Goal: Task Accomplishment & Management: Complete application form

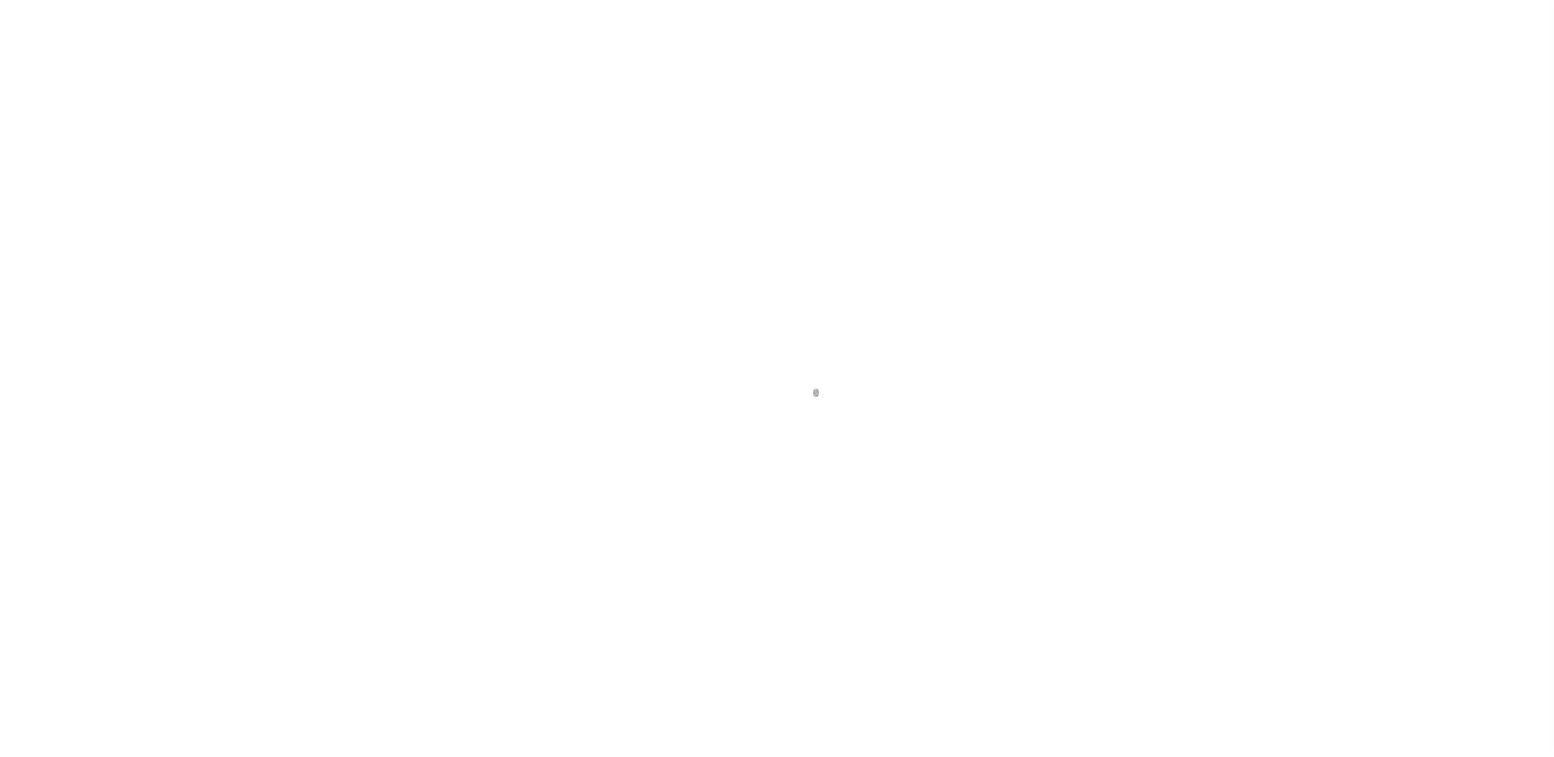
scroll to position [41, 0]
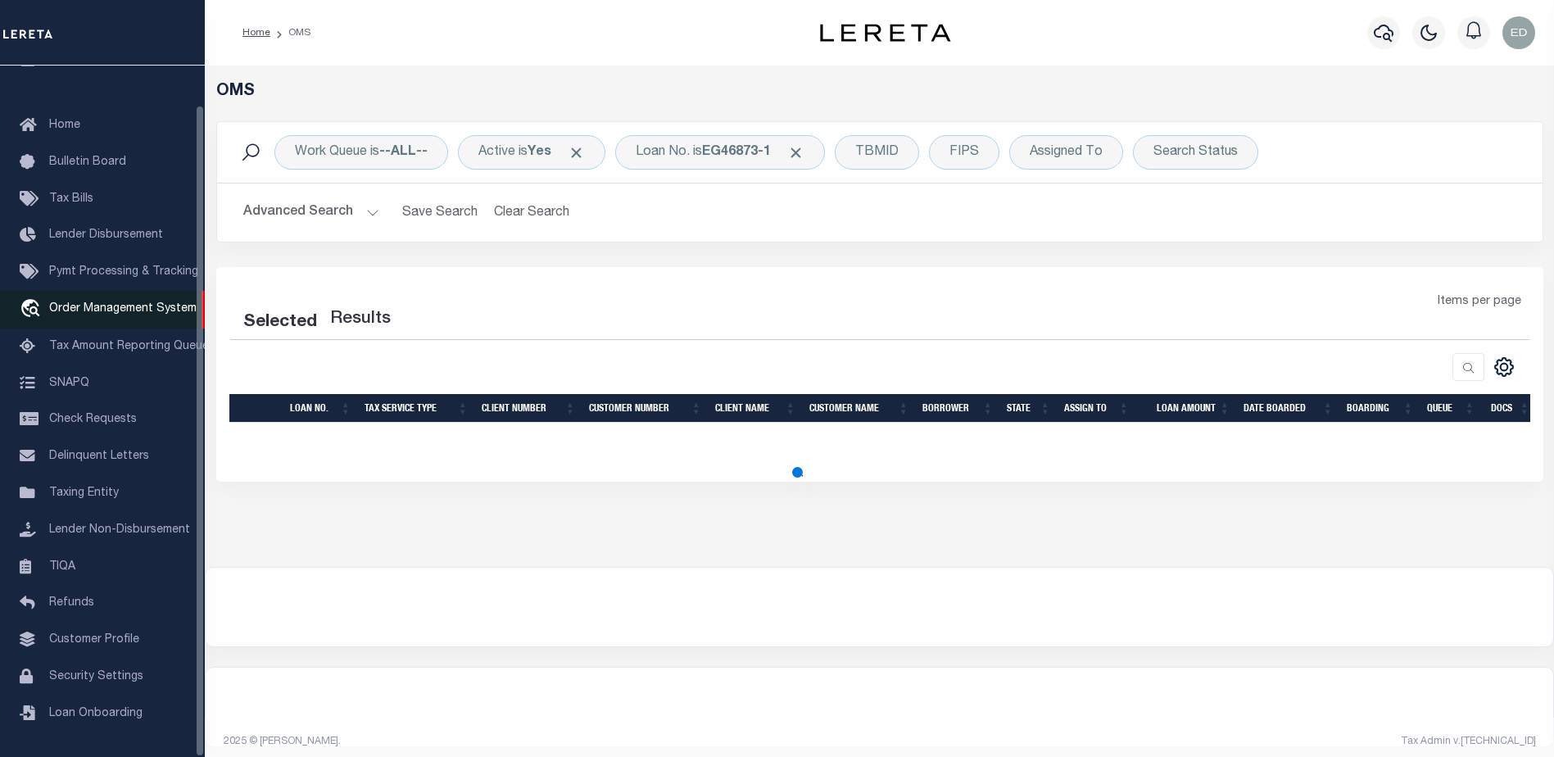
select select "200"
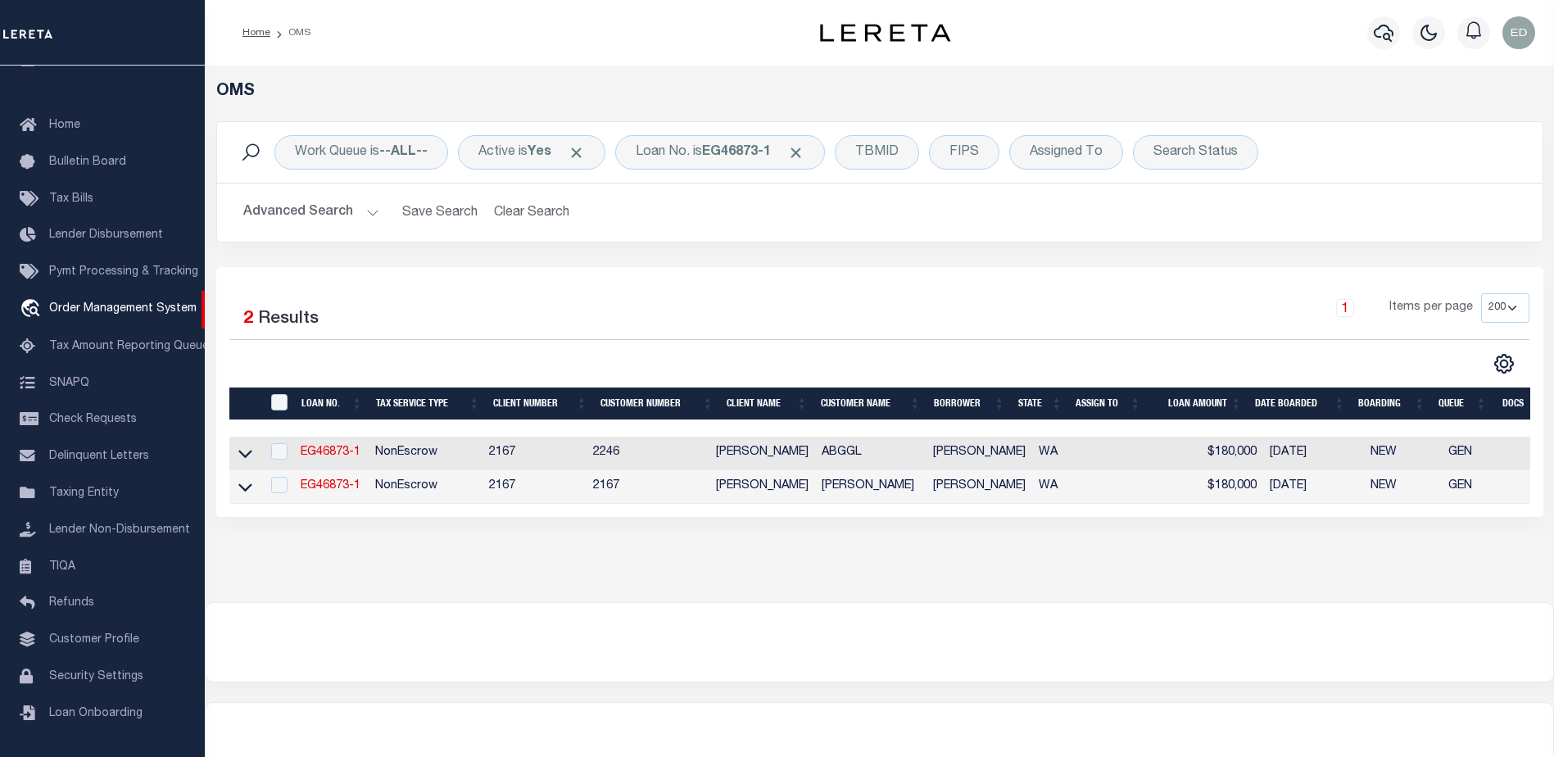
click at [610, 455] on td "2246" at bounding box center [647, 454] width 123 height 34
checkbox input "false"
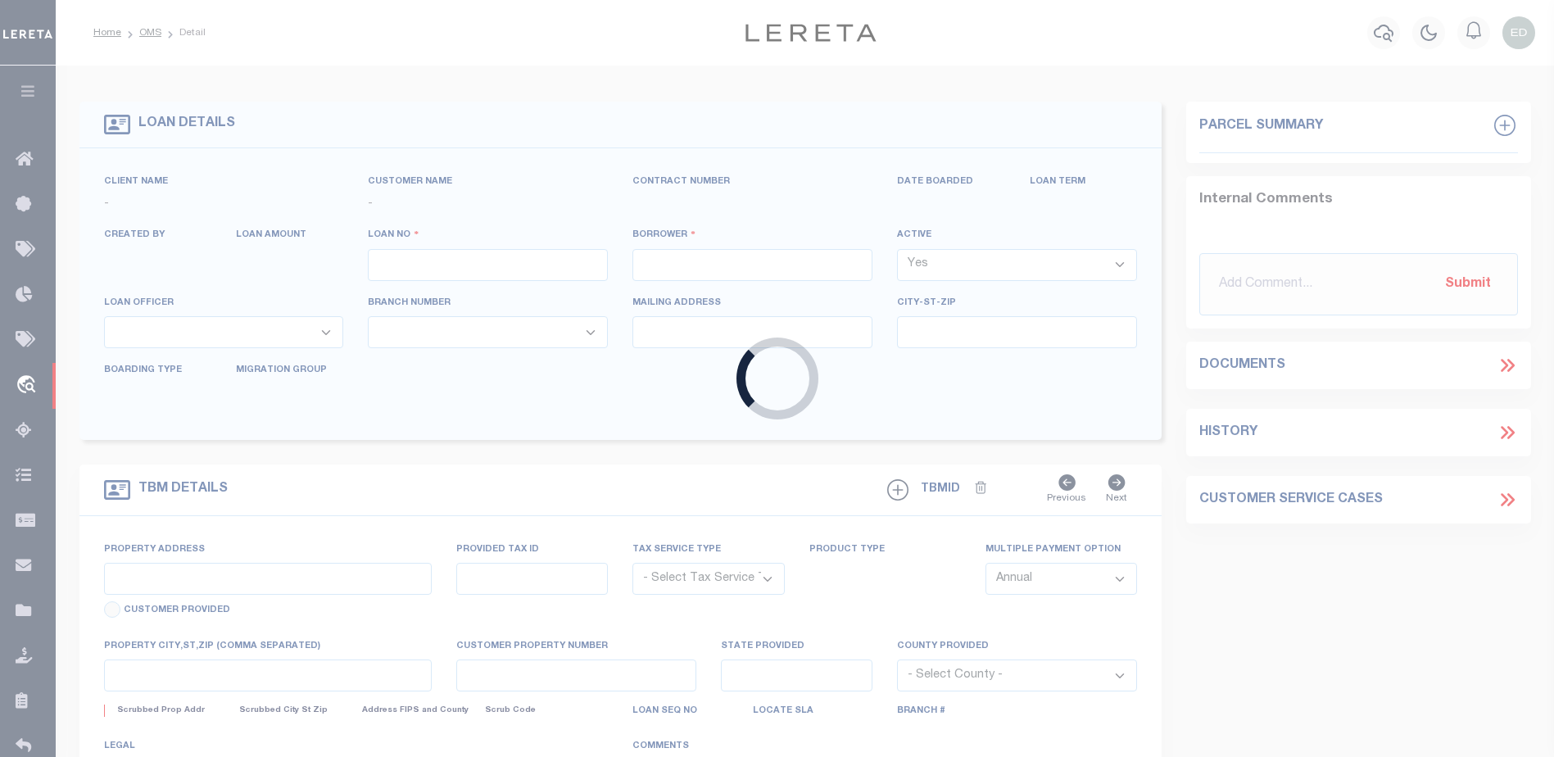
type input "EG46873-1"
type input "[PERSON_NAME]"
select select
type input "822 LITTLE SPOKANE RIVER RD"
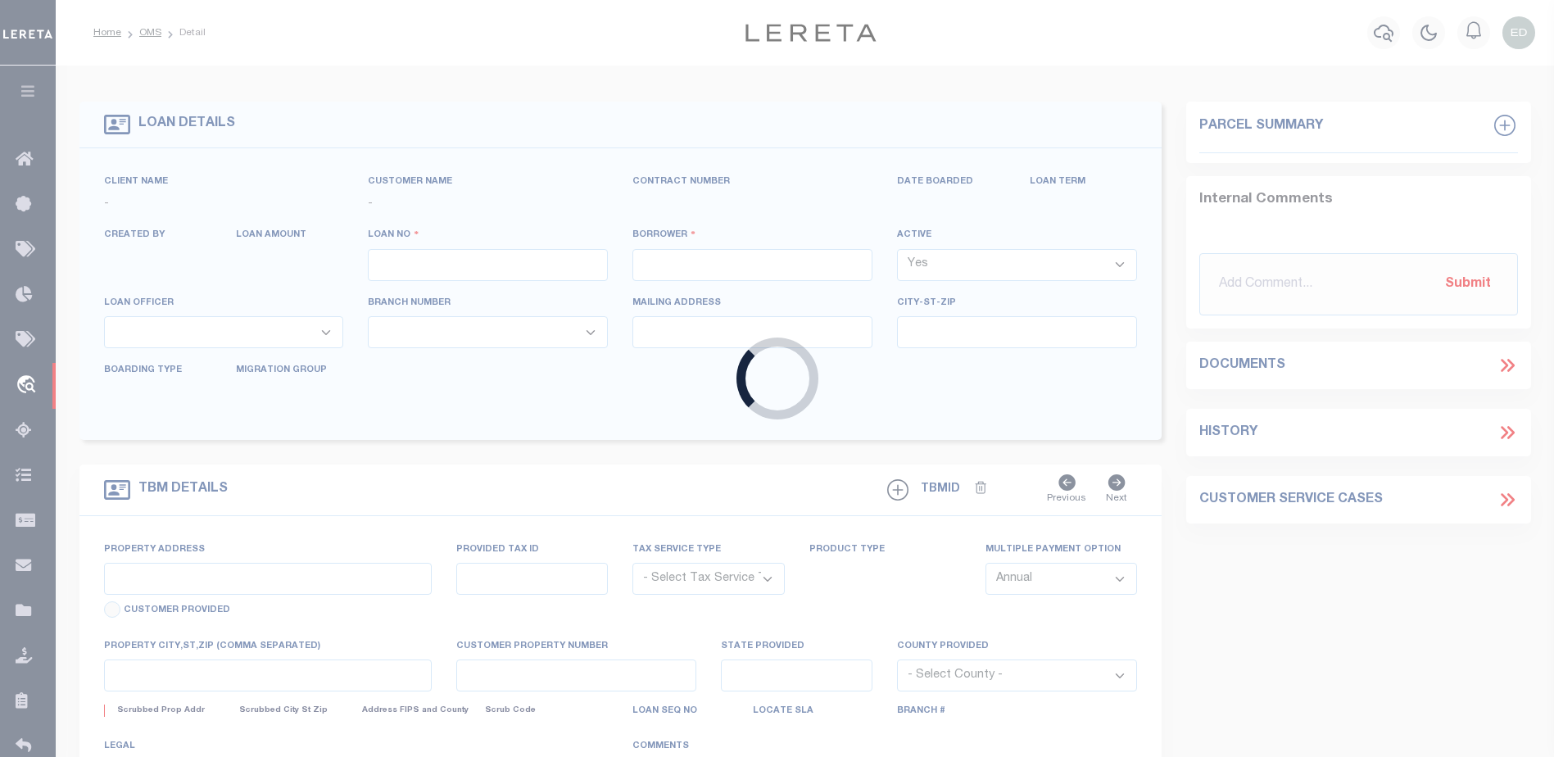
type input "NEWPORT WA 99156-8417"
type input "[DATE]"
select select "1300"
select select "20"
select select "NonEscrow"
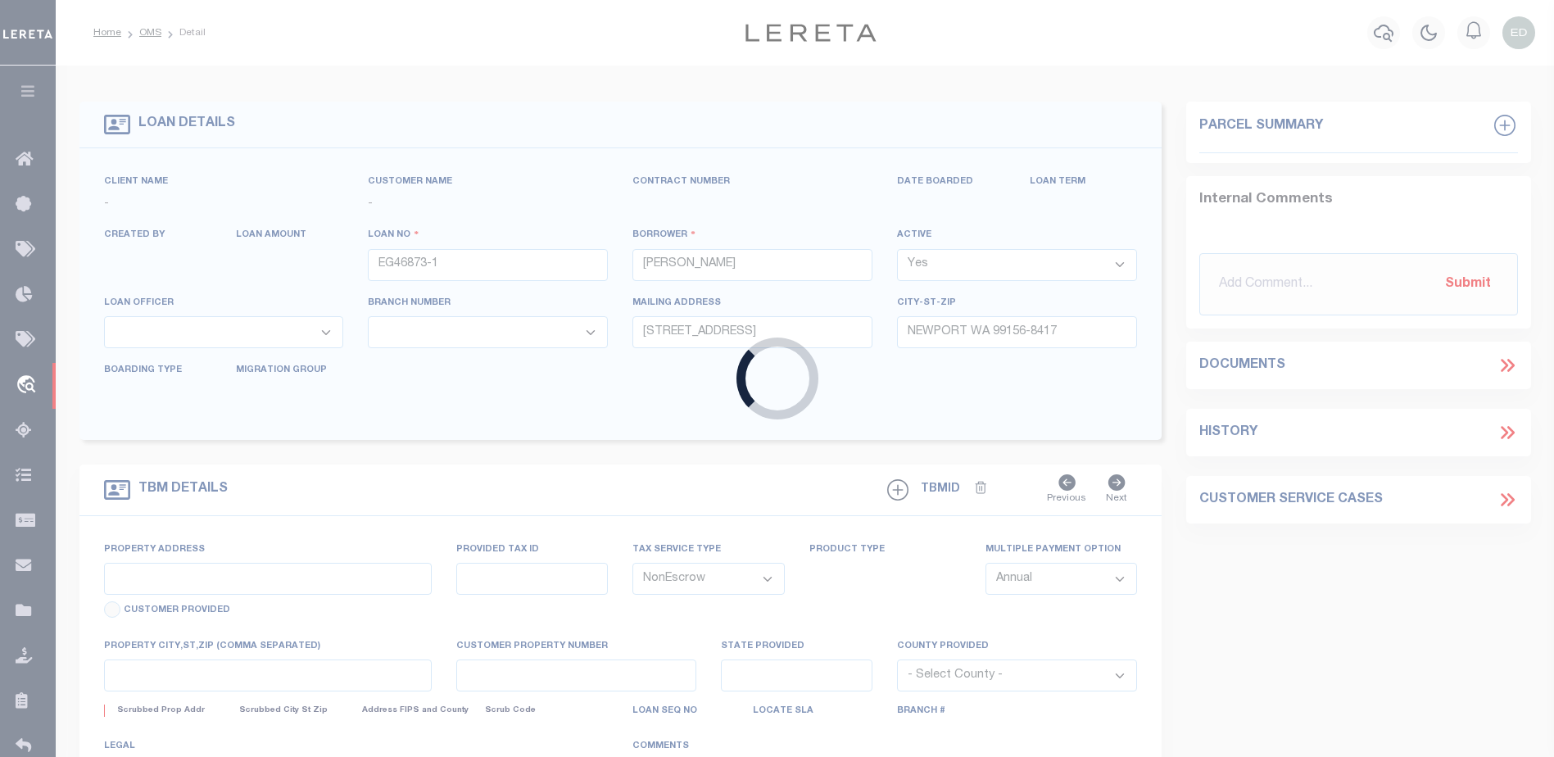
select select "14119"
select select "5539"
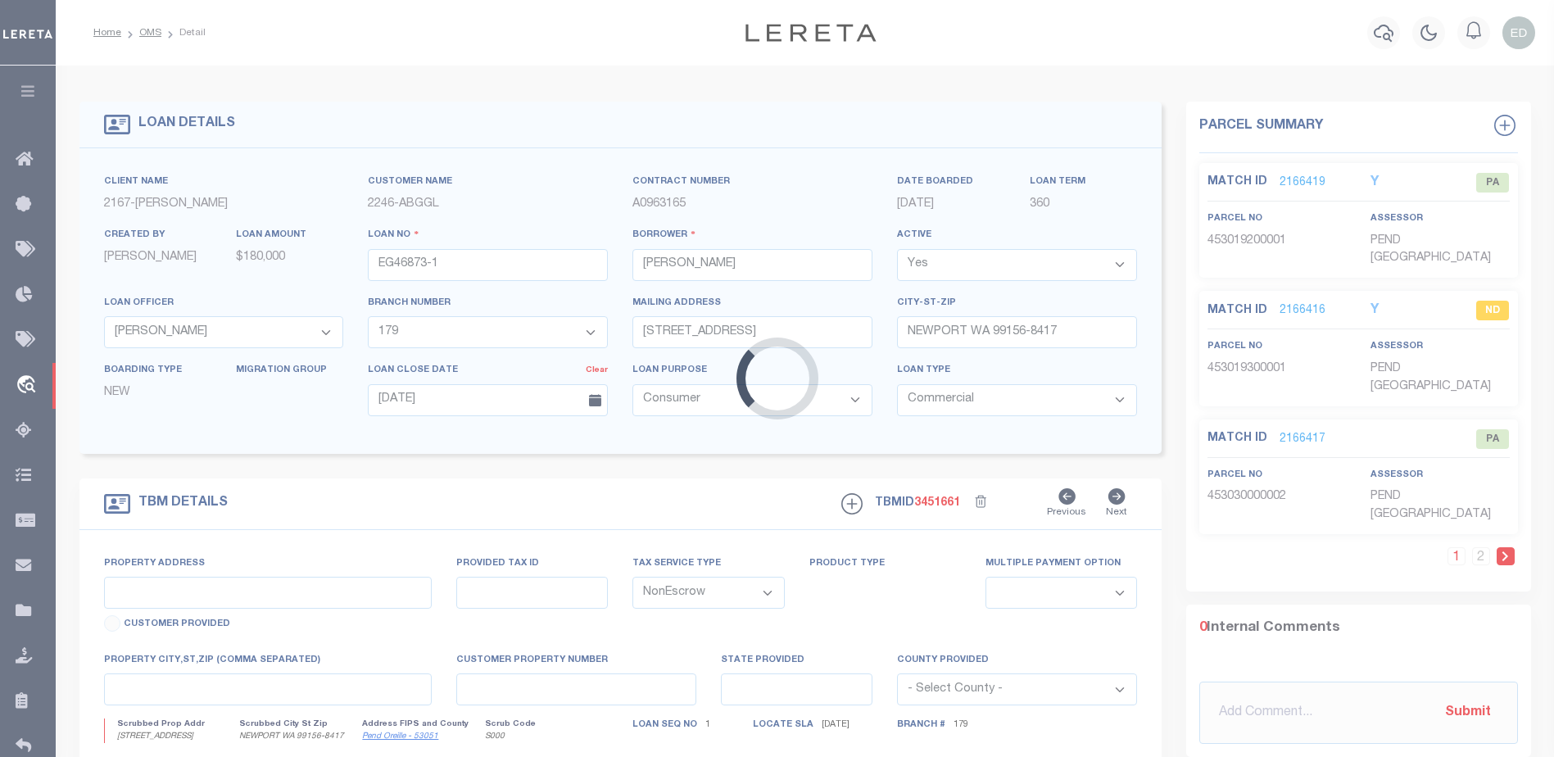
type input "822 LITTLE SPOKANE RIVER RD"
select select
type input "NEWPORT WA 99156-8417"
type input "WA"
select select
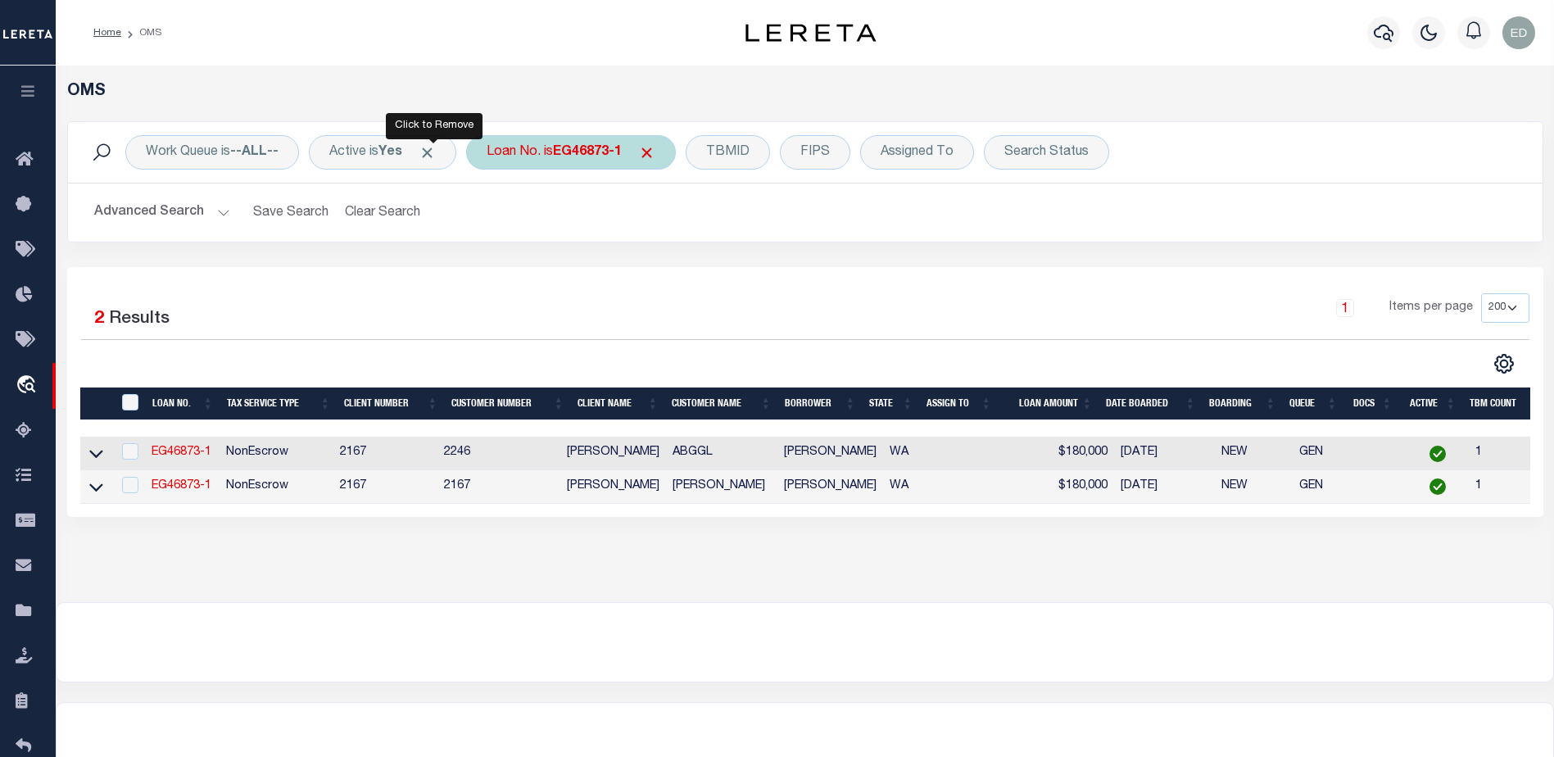
click at [431, 152] on span "Click to Remove" at bounding box center [427, 152] width 17 height 17
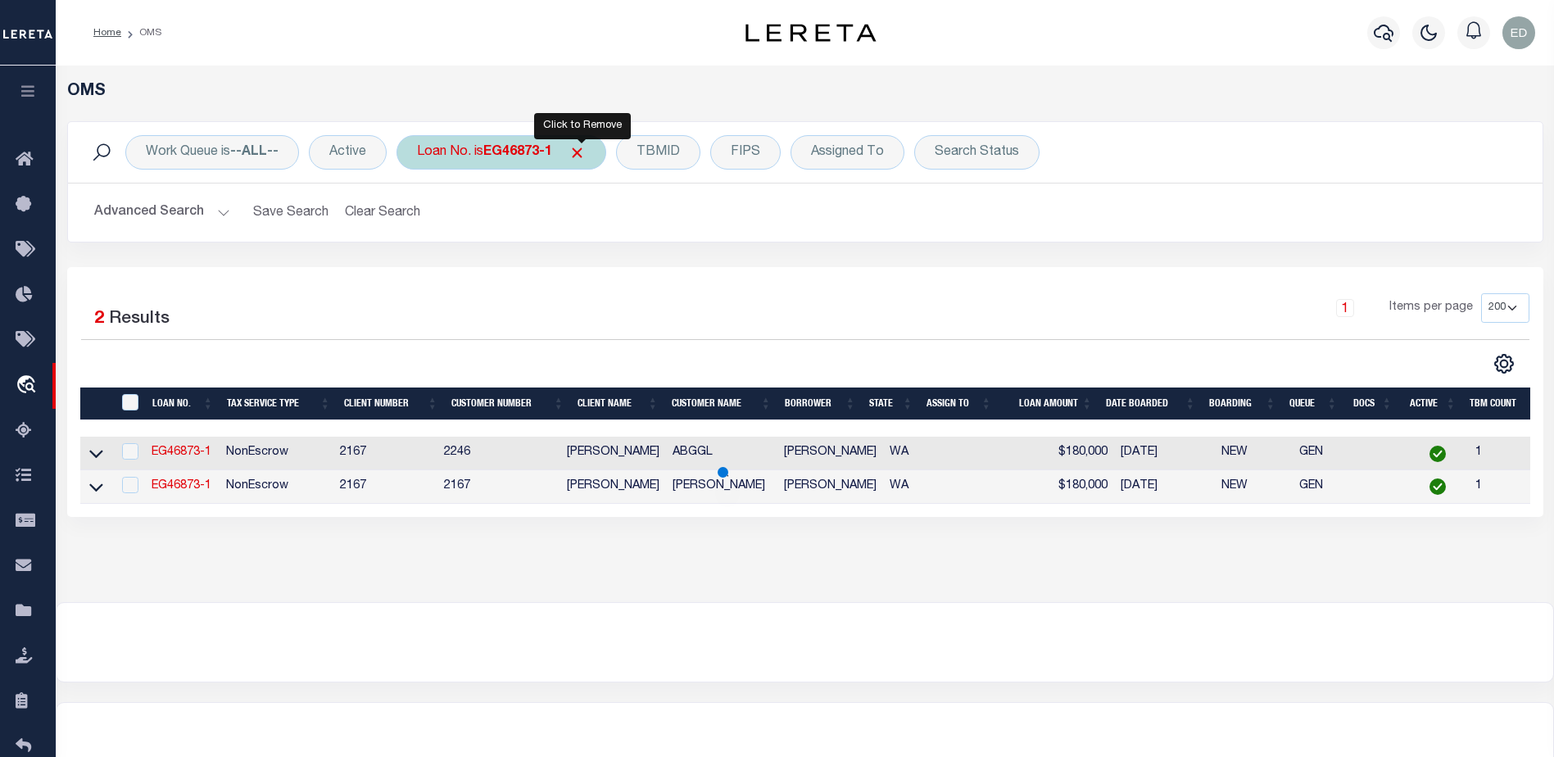
click at [580, 154] on span "Click to Remove" at bounding box center [576, 152] width 17 height 17
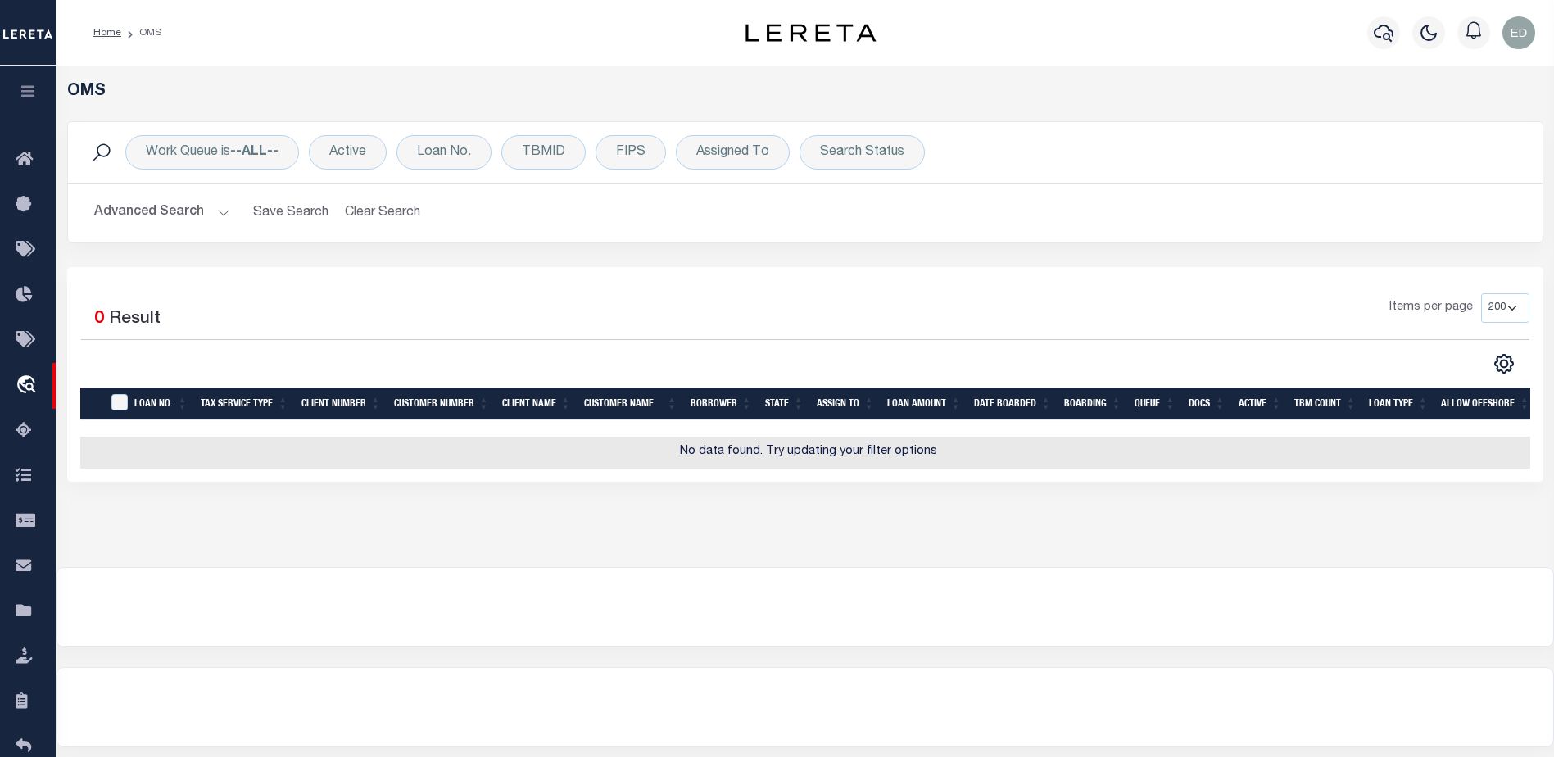
click at [203, 215] on button "Advanced Search" at bounding box center [162, 213] width 136 height 32
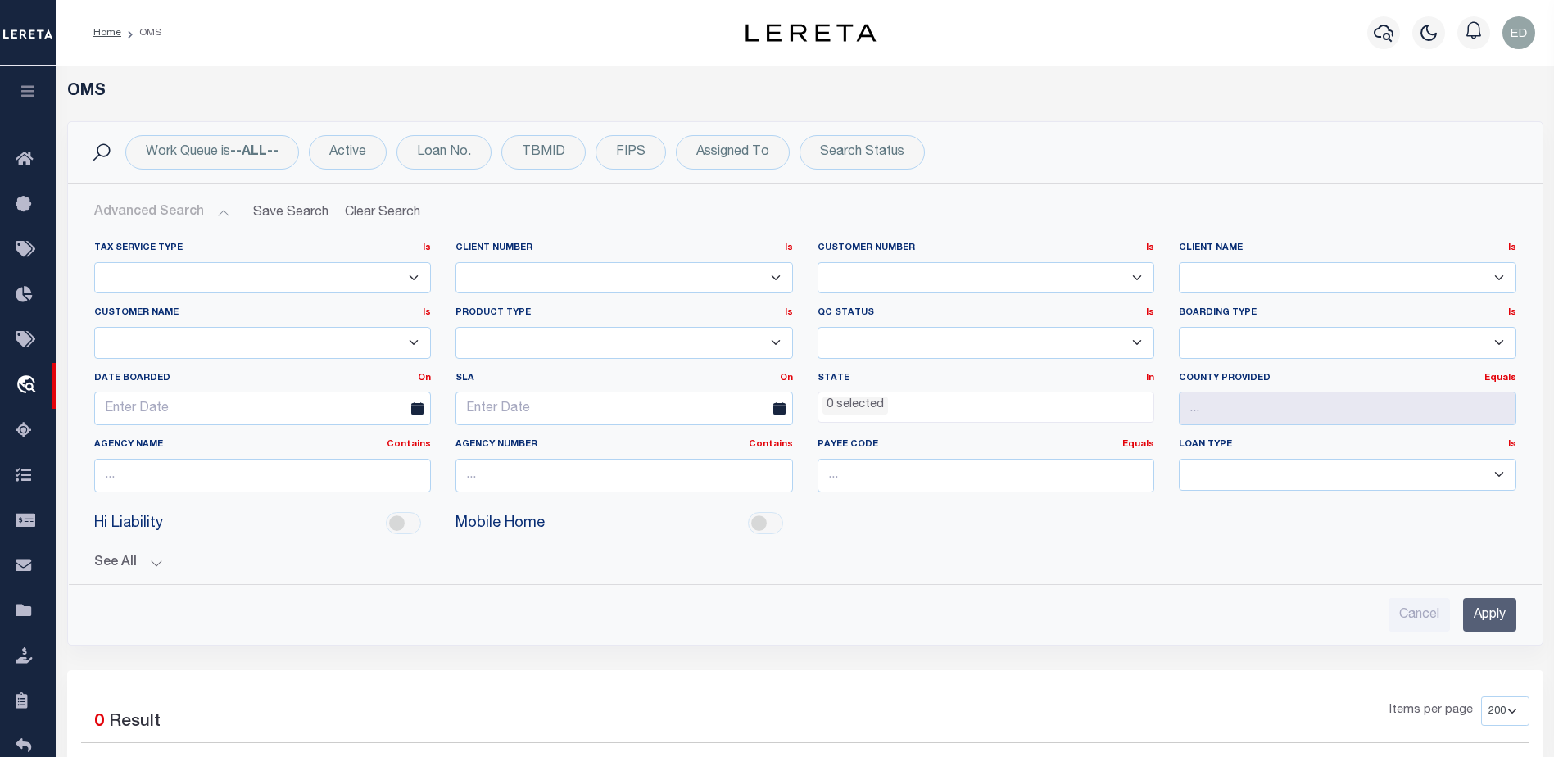
click at [564, 276] on select "1011 1012 1013 1014 1019 1042 1049 1052 1053 1055 1058 1060 1063 1064 1065 1069…" at bounding box center [623, 278] width 337 height 32
select select "3000"
click at [455, 262] on select "1011 1012 1013 1014 1019 1042 1049 1052 1053 1055 1058 1060 1063 1064 1065 1069…" at bounding box center [623, 278] width 337 height 32
click at [1477, 618] on input "Apply" at bounding box center [1489, 615] width 53 height 34
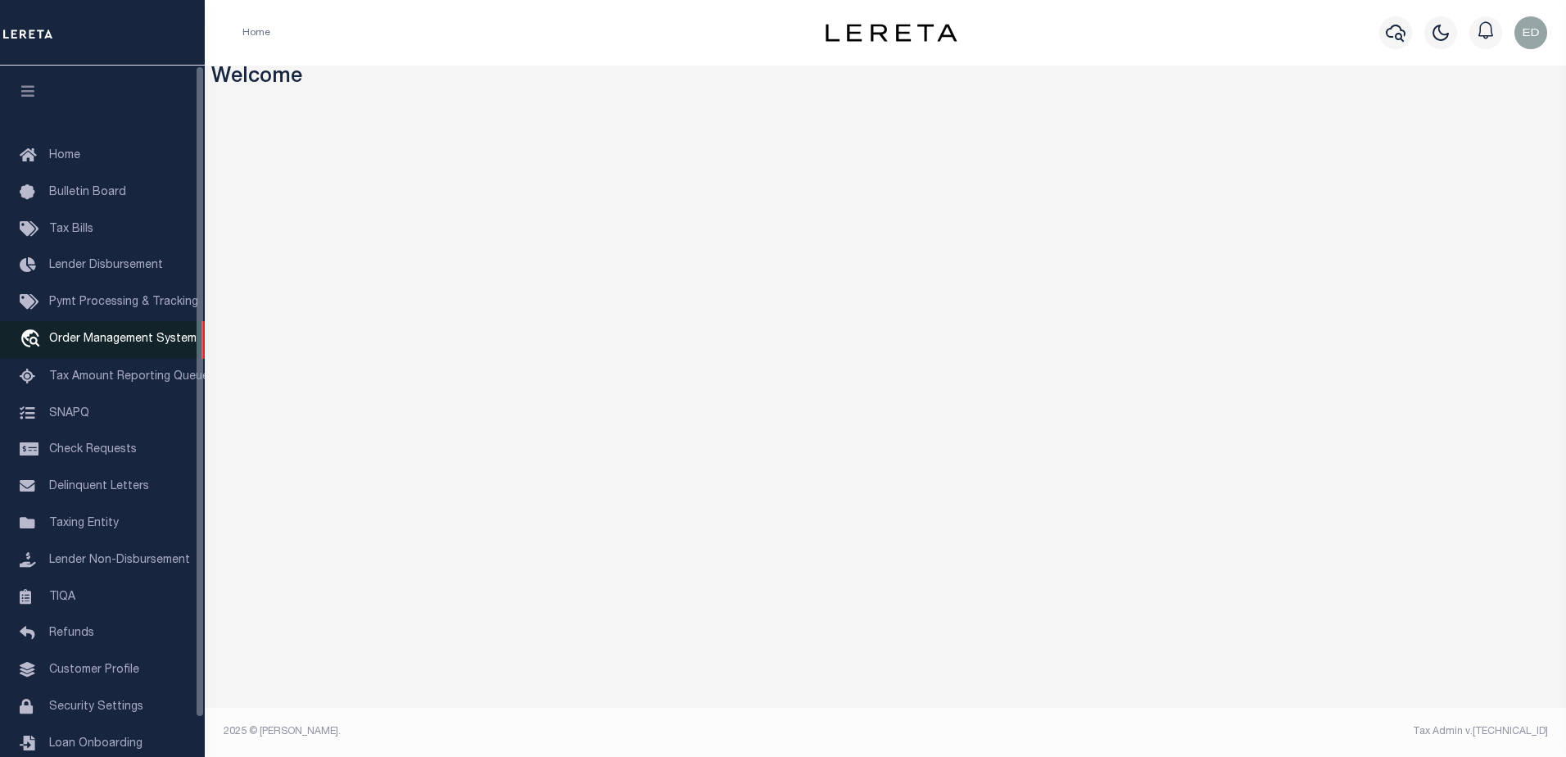
click at [145, 345] on span "Order Management System" at bounding box center [122, 338] width 147 height 11
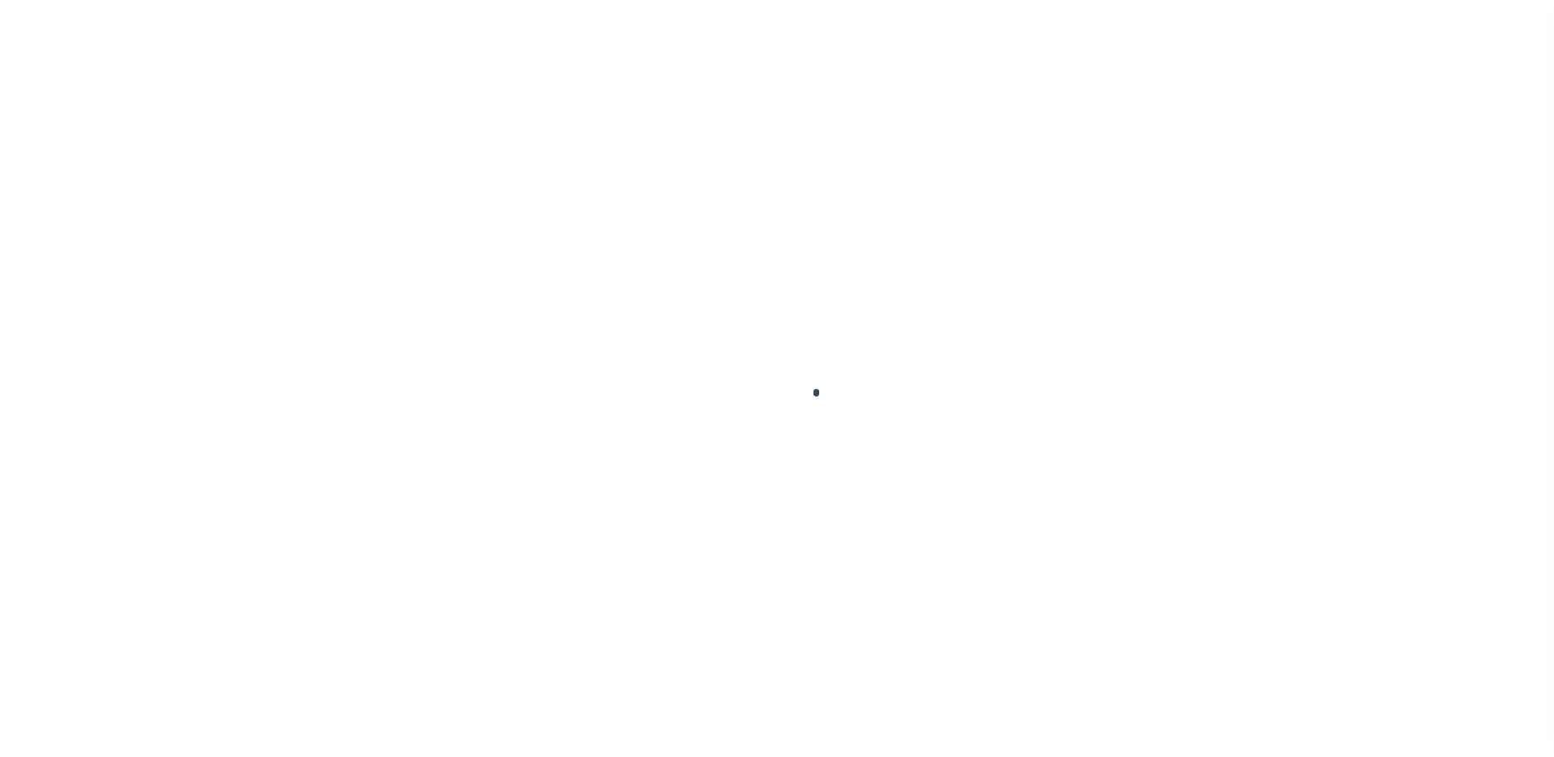
scroll to position [41, 0]
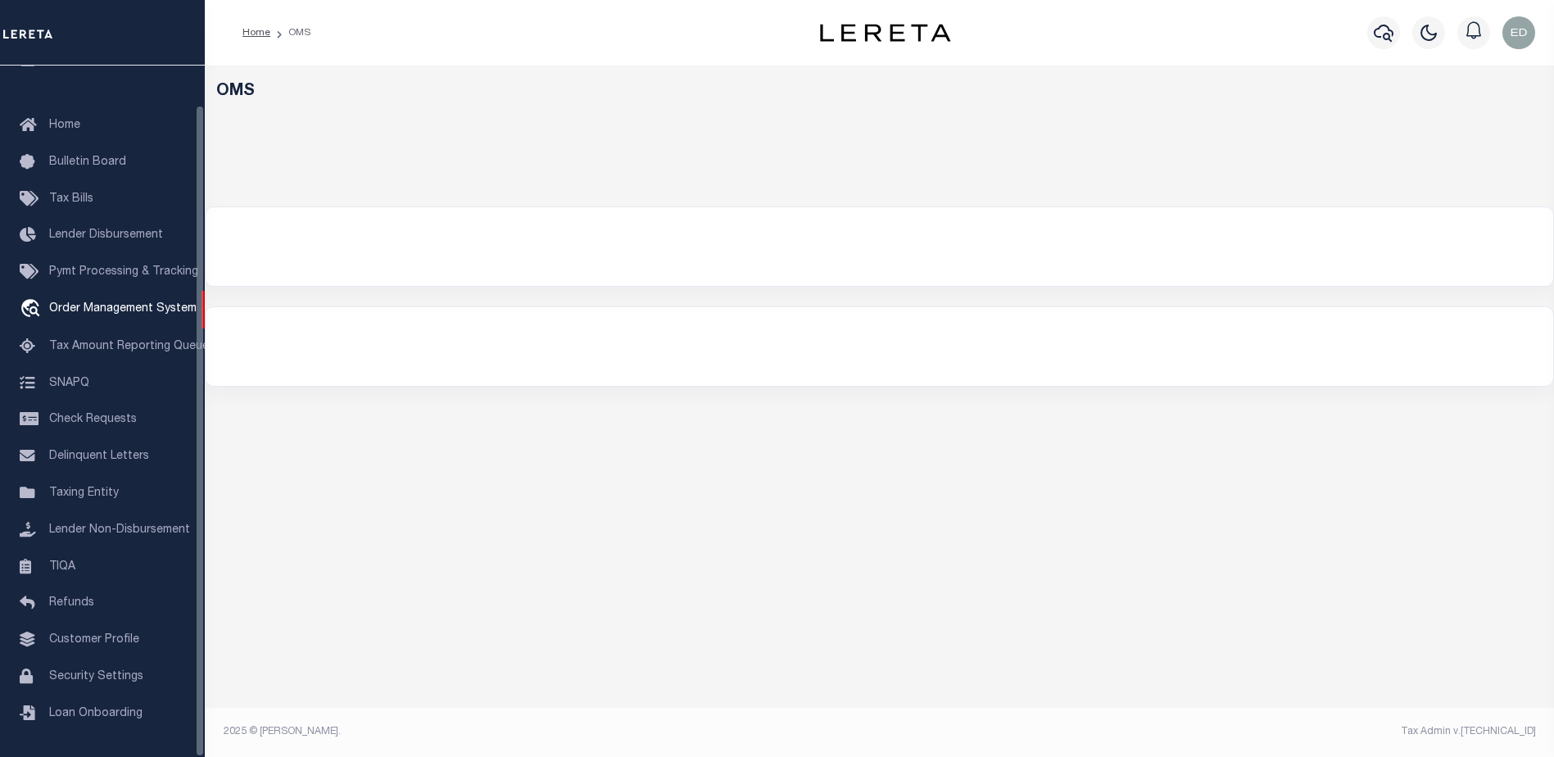
select select "200"
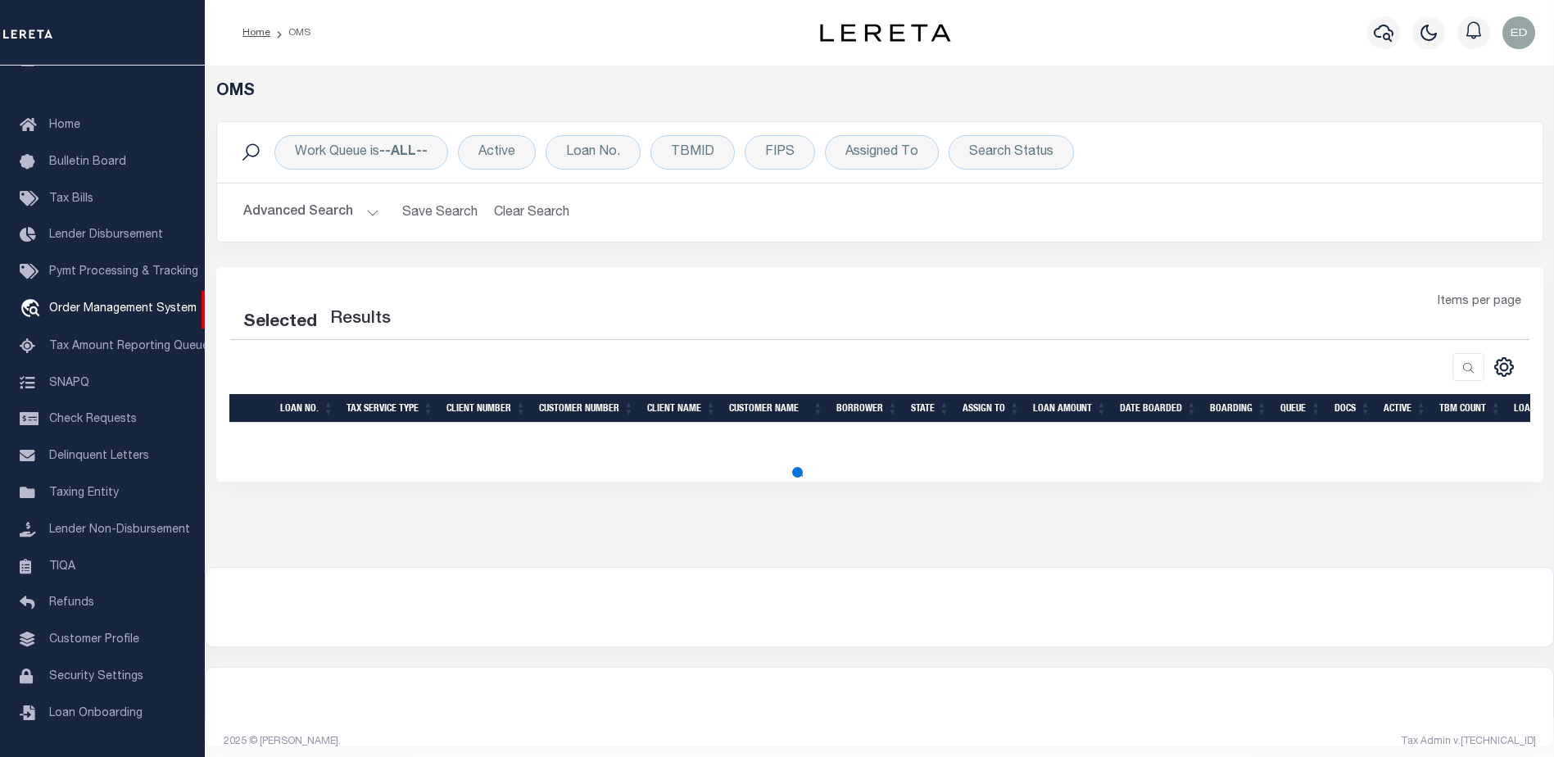
select select "200"
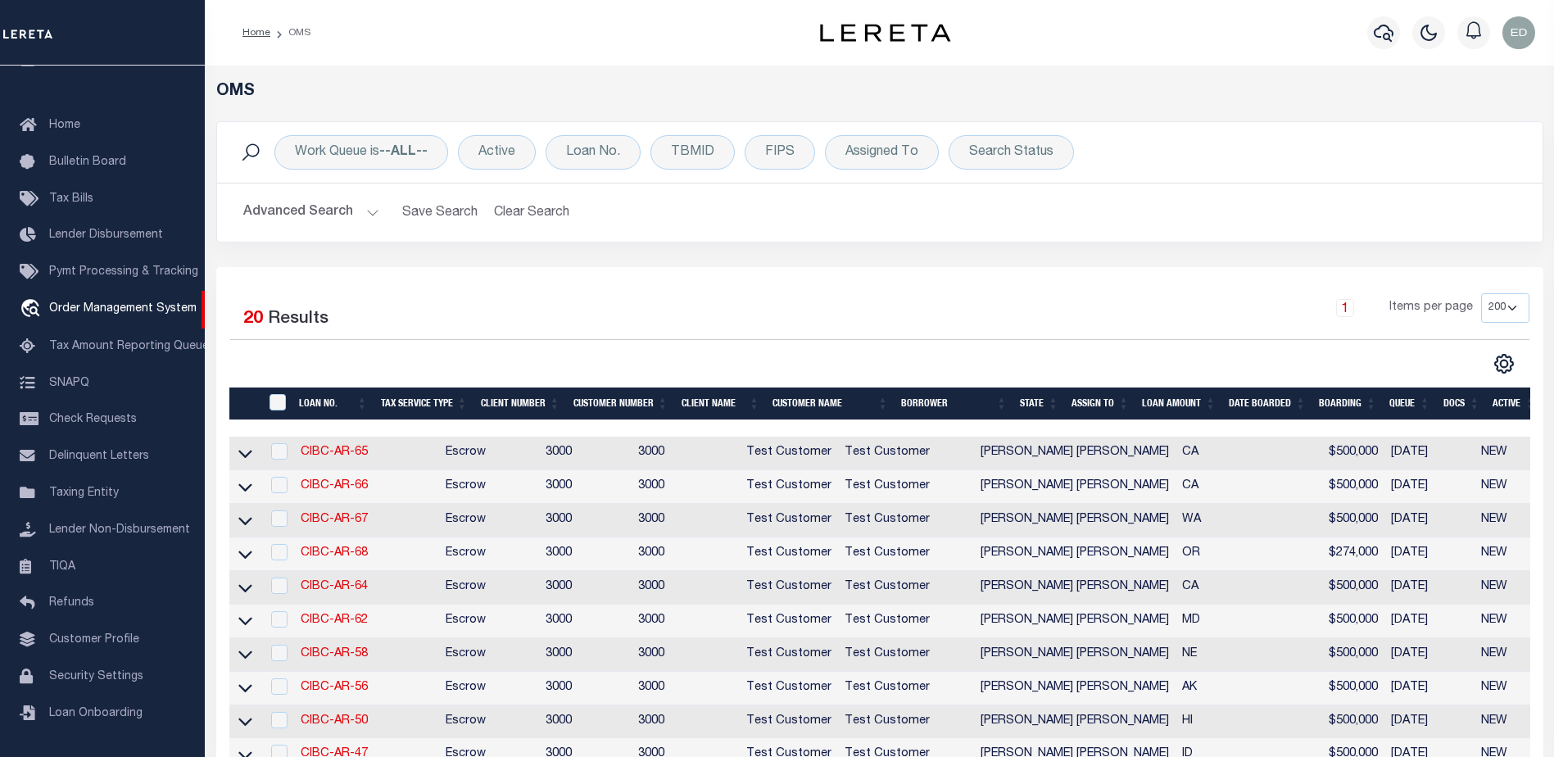
click at [369, 215] on button "Advanced Search" at bounding box center [311, 213] width 136 height 32
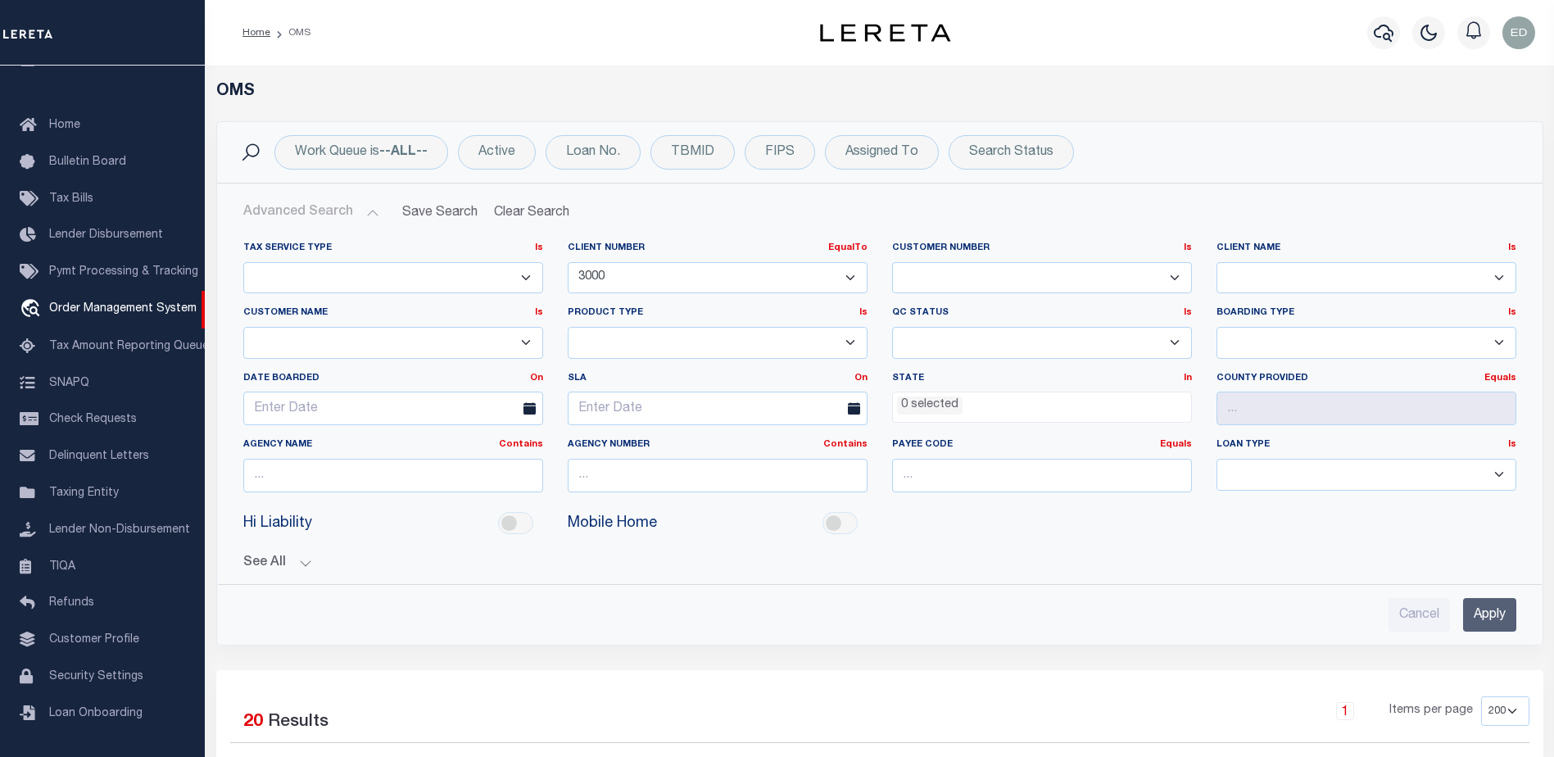
click at [658, 278] on select "1011 1012 1013 1014 1019 1042 1049 1052 1053 1055 1058 1060 1063 1064 1065 1069…" at bounding box center [718, 278] width 300 height 32
drag, startPoint x: 625, startPoint y: 217, endPoint x: 610, endPoint y: 217, distance: 14.7
click at [614, 217] on h2 "Advanced Search Save Search Clear Search tblSearchTopScreen_dynamictable_____De…" at bounding box center [879, 213] width 1299 height 32
click at [541, 209] on button "Clear Search" at bounding box center [531, 213] width 89 height 32
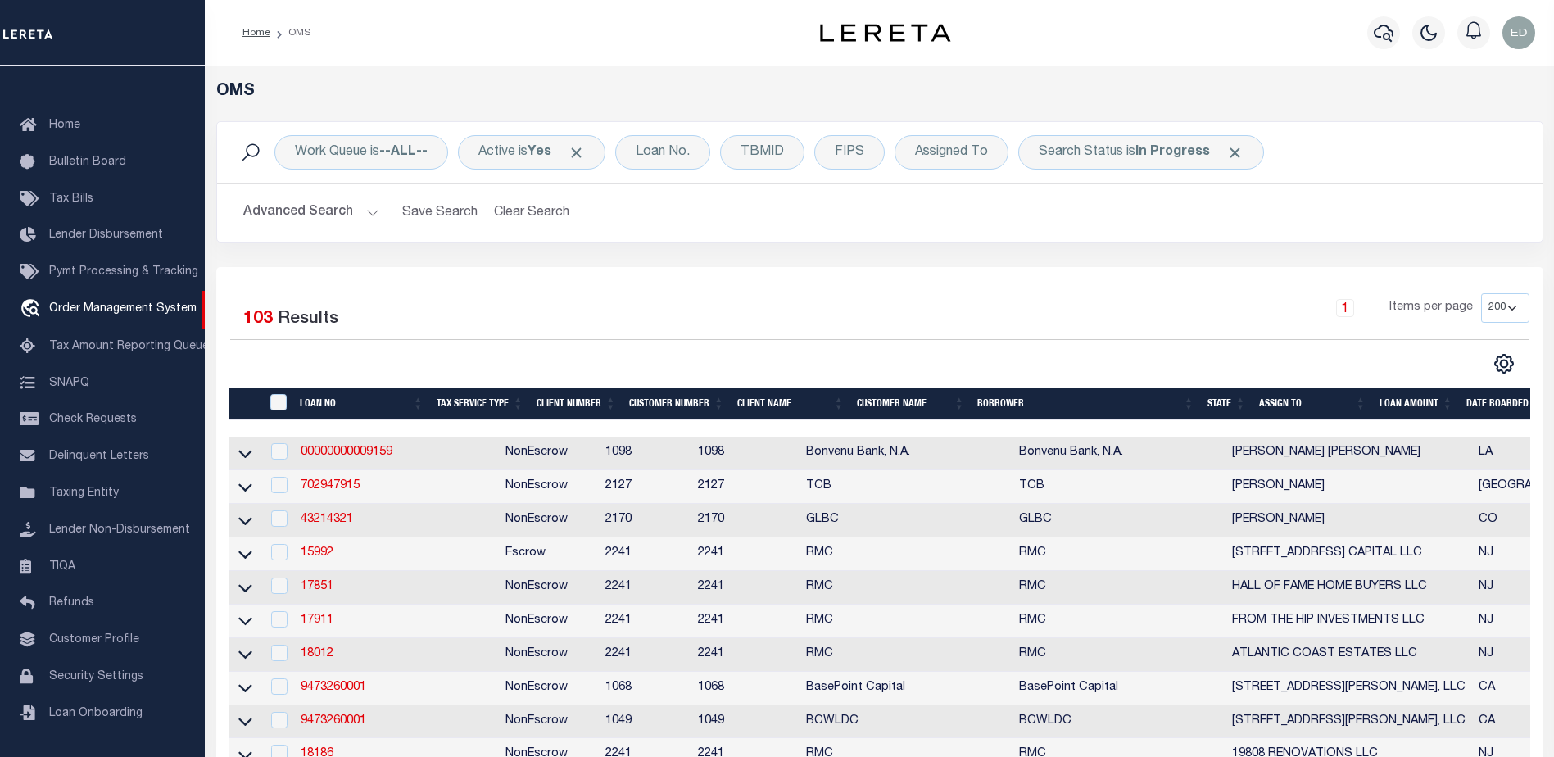
click at [369, 211] on button "Advanced Search" at bounding box center [311, 213] width 136 height 32
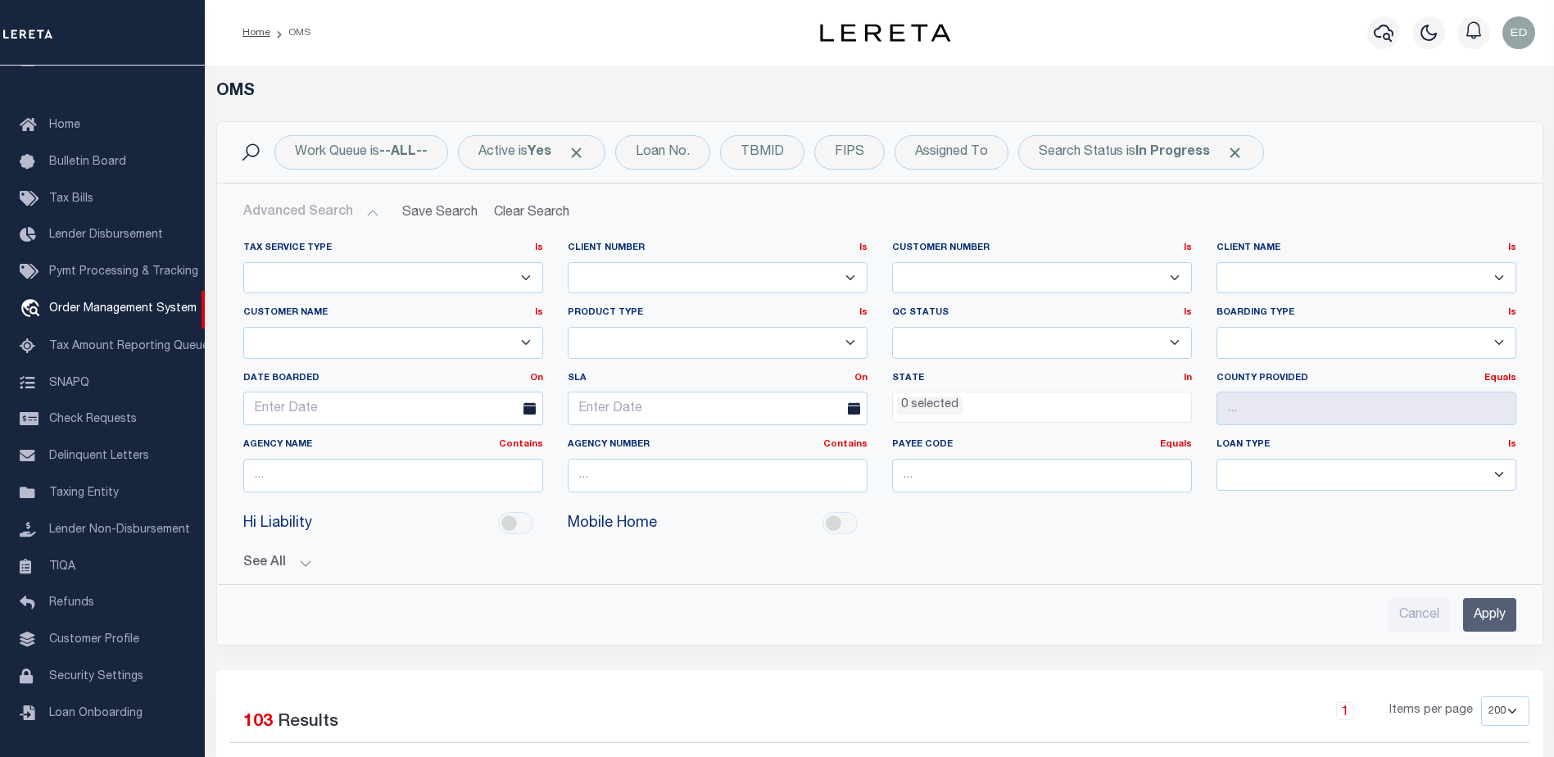
click at [937, 287] on select "1011 1012 1013 1014 1019 1042 1049 1052 1053 1055 1058 1060 1063 1064 1065 1069…" at bounding box center [1042, 278] width 300 height 32
select select "3000"
click at [892, 262] on select "1011 1012 1013 1014 1019 1042 1049 1052 1053 1055 1058 1060 1063 1064 1065 1069…" at bounding box center [1042, 278] width 300 height 32
click at [1478, 609] on input "Apply" at bounding box center [1489, 615] width 53 height 34
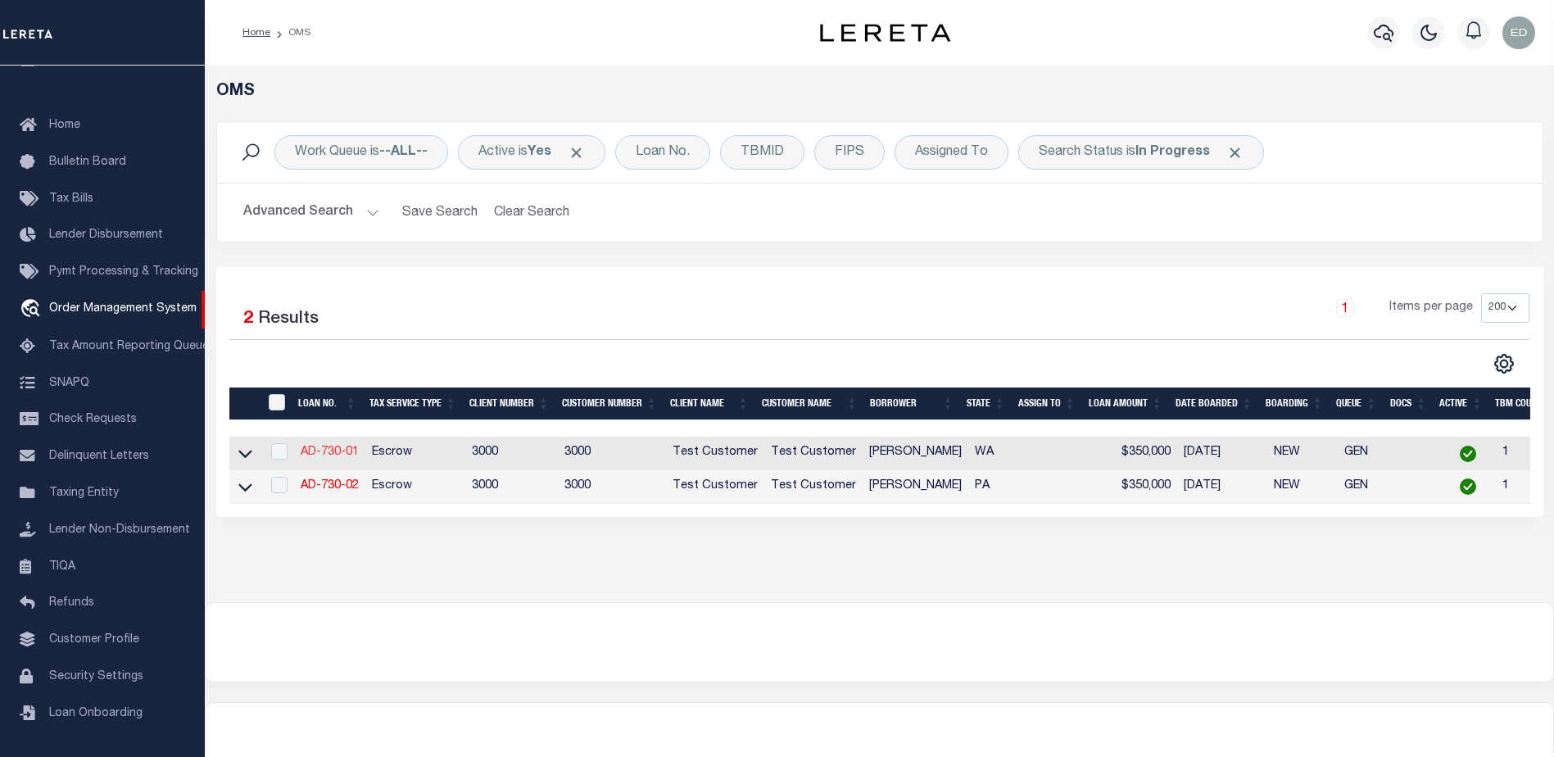
click at [332, 452] on link "AD-730-01" at bounding box center [330, 451] width 58 height 11
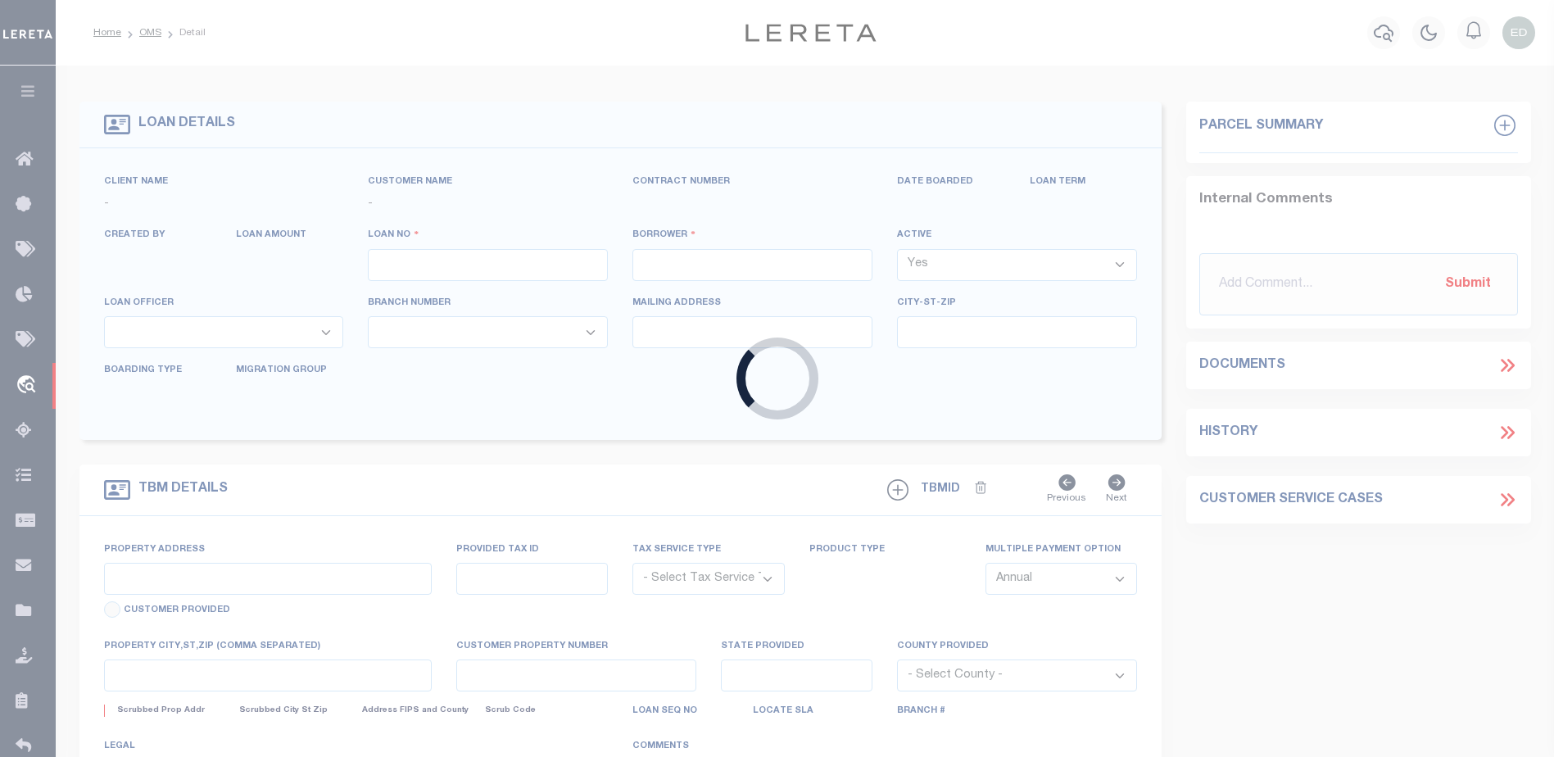
type input "AD-730-01"
type input "[PERSON_NAME]"
select select
type input "[STREET_ADDRESS][PERSON_NAME]"
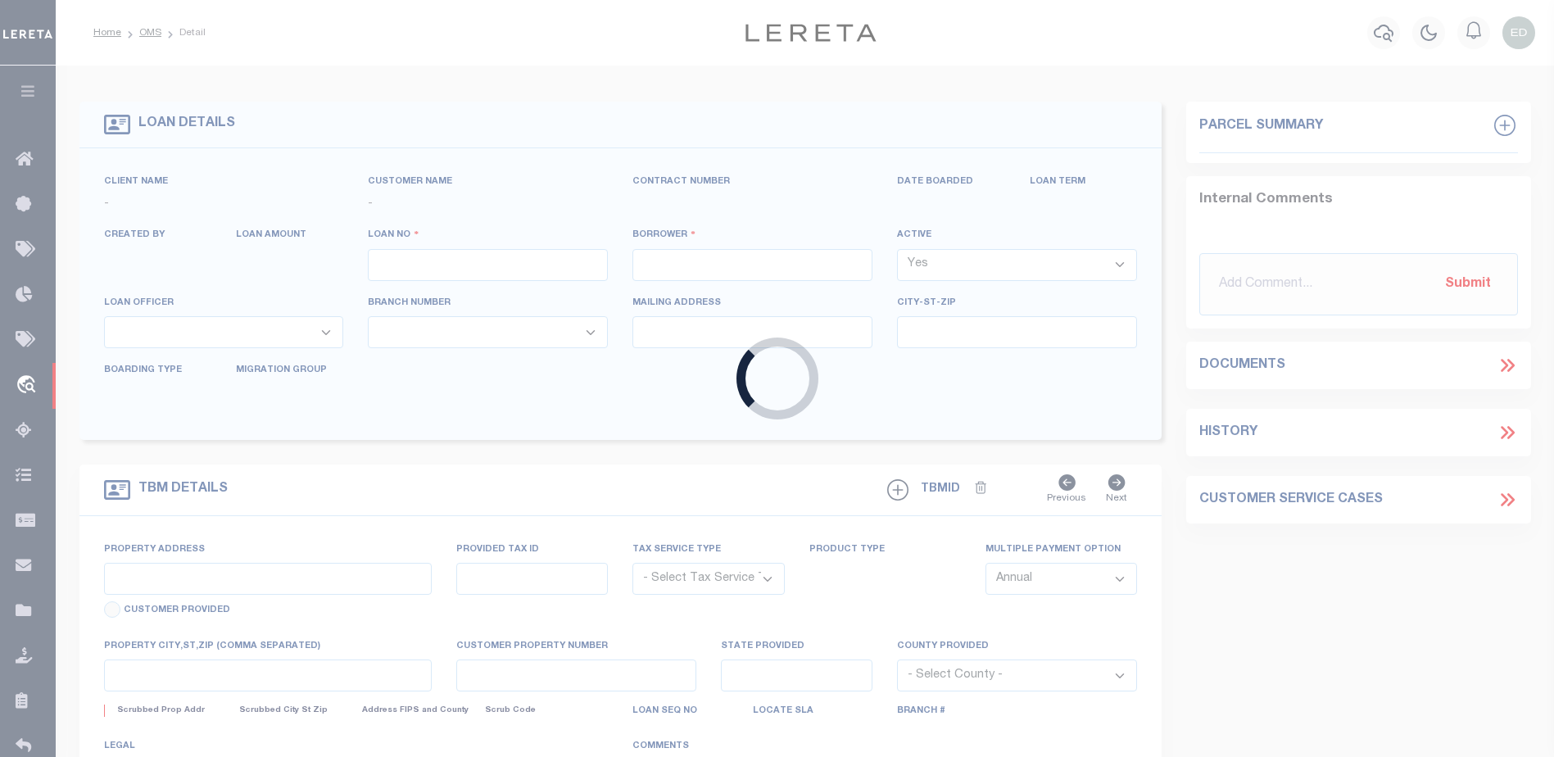
type input "[GEOGRAPHIC_DATA] 98837-1610"
type input "[DATE]"
select select "10"
select select "Escrow"
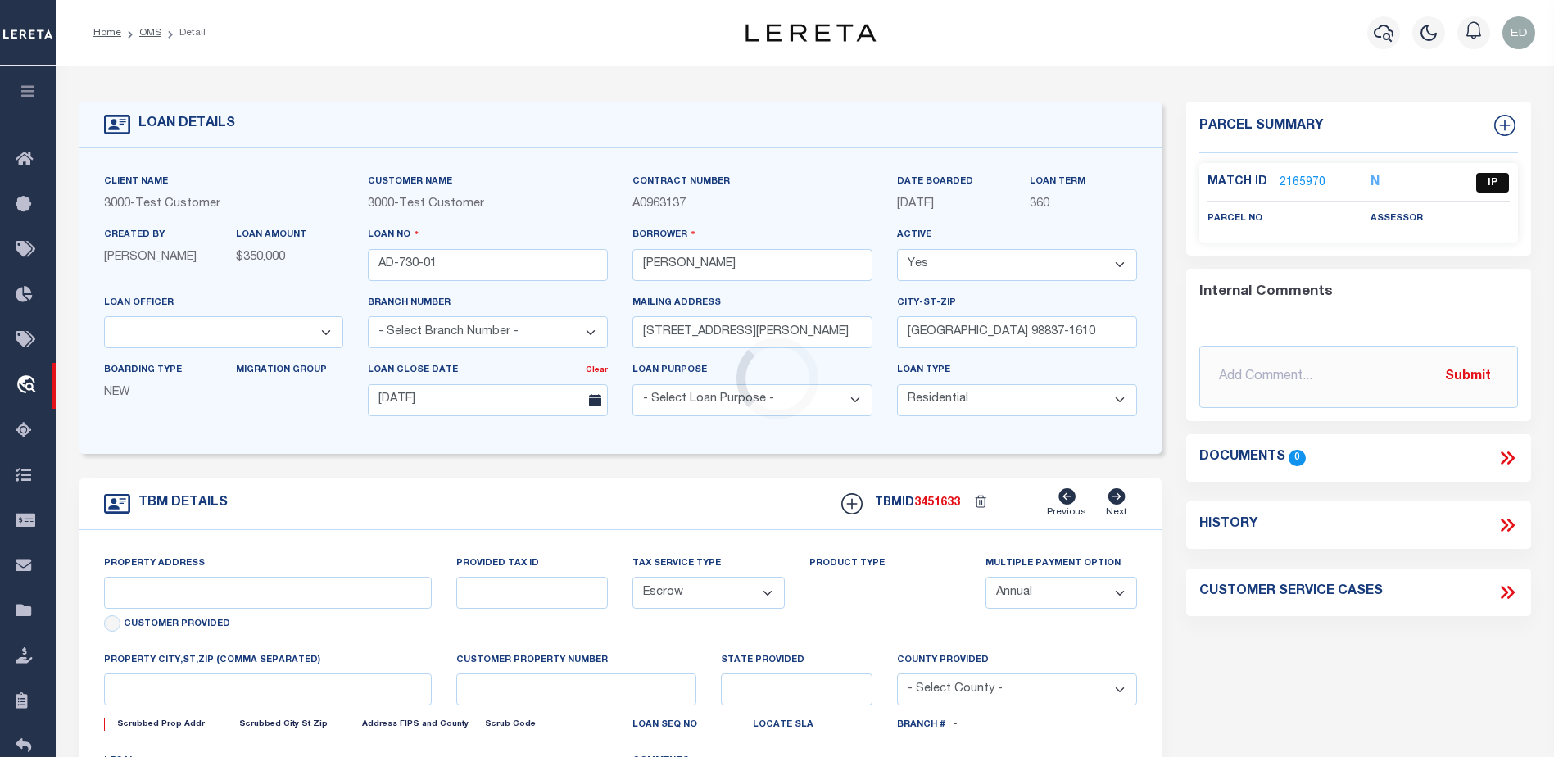
type input "[STREET_ADDRESS][PERSON_NAME]"
select select
type input "[GEOGRAPHIC_DATA] 98837-1610"
type input "WA"
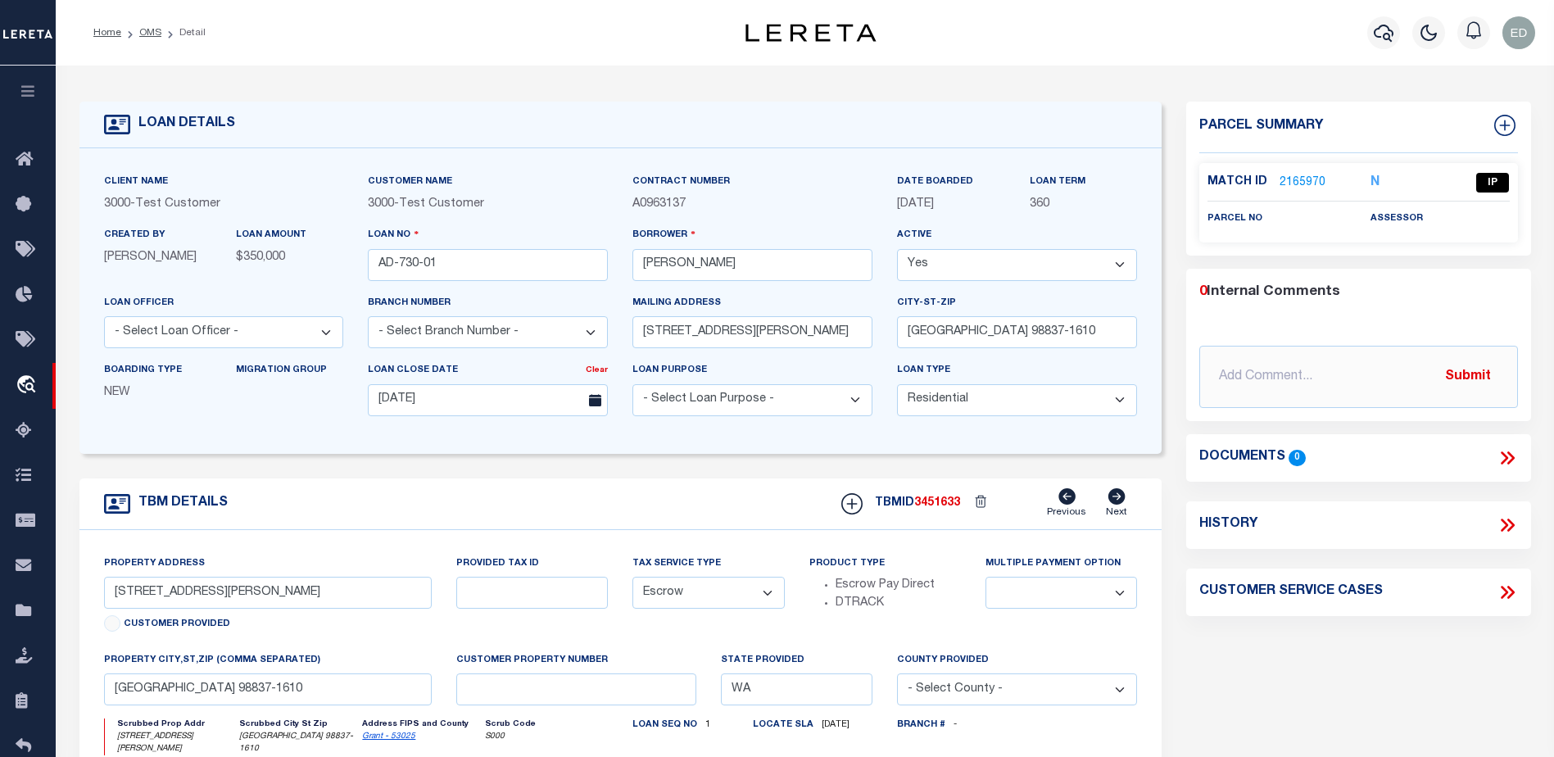
click at [116, 206] on span "3000" at bounding box center [117, 203] width 26 height 11
click at [388, 206] on span "3000" at bounding box center [381, 203] width 26 height 11
drag, startPoint x: 388, startPoint y: 206, endPoint x: 541, endPoint y: 206, distance: 153.2
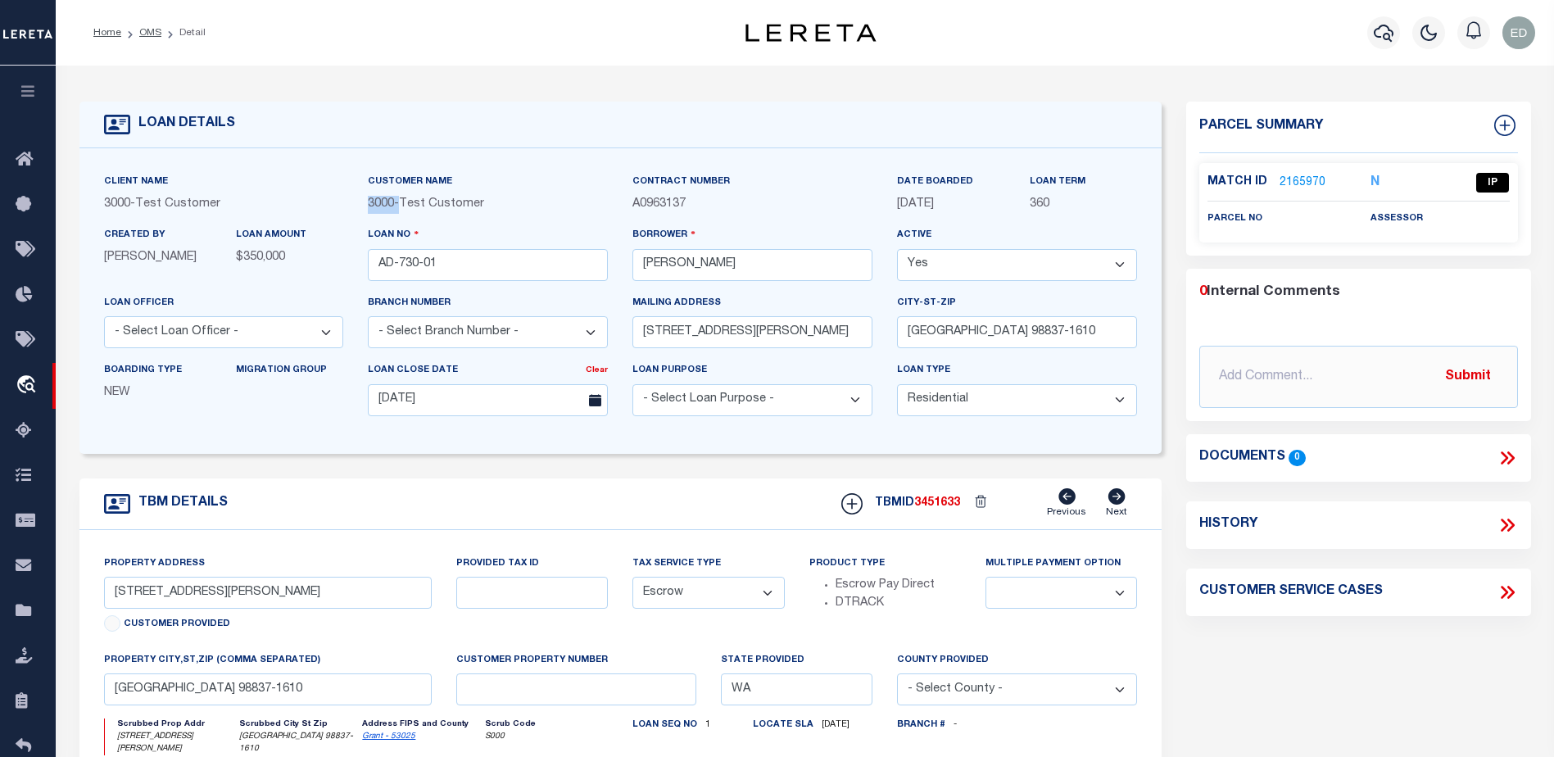
click at [541, 206] on div "3000 - Test Customer" at bounding box center [488, 205] width 240 height 18
click at [120, 207] on span "3000" at bounding box center [117, 203] width 26 height 11
click at [626, 573] on div "Tax Service Type - Select Tax Service Type - Escrow NonEscrow" at bounding box center [708, 602] width 176 height 97
click at [1319, 686] on div "Parcel Summary Match ID 2165970 N parcel no assessor 0 Submit 0" at bounding box center [1358, 555] width 369 height 907
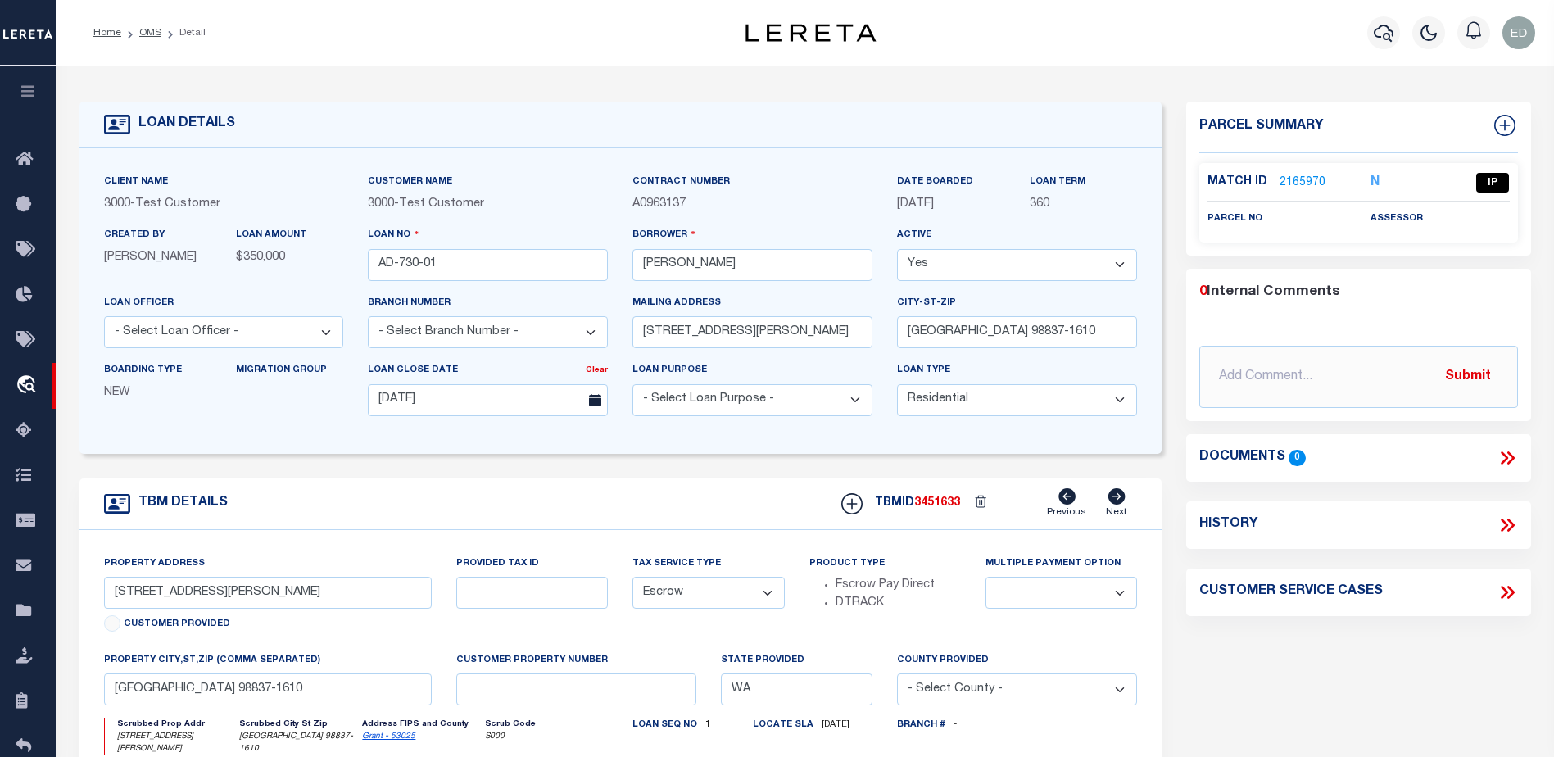
click at [1312, 687] on div "Parcel Summary Match ID 2165970 N parcel no assessor 0 Submit 0" at bounding box center [1358, 555] width 369 height 907
click at [1357, 668] on div "Parcel Summary Match ID 2165970 N parcel no assessor 0 Submit 0" at bounding box center [1358, 555] width 369 height 907
click at [1360, 668] on div "Parcel Summary Match ID 2165970 N parcel no assessor 0 Submit 0" at bounding box center [1358, 555] width 369 height 907
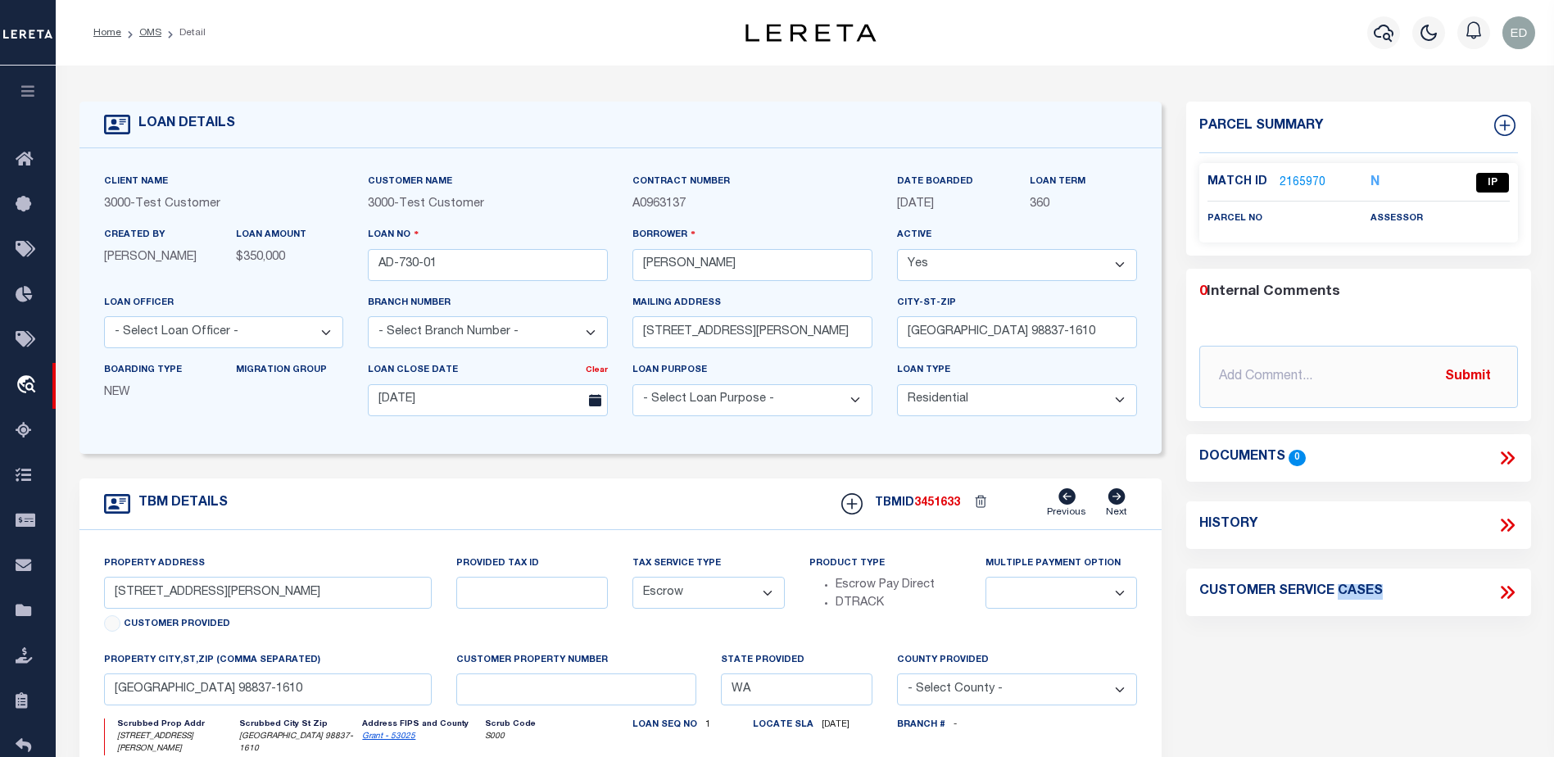
drag, startPoint x: 1360, startPoint y: 668, endPoint x: 1302, endPoint y: 686, distance: 60.3
click at [1302, 686] on div "Parcel Summary Match ID 2165970 N parcel no assessor 0 Submit 0" at bounding box center [1358, 555] width 369 height 907
